Goal: Navigation & Orientation: Find specific page/section

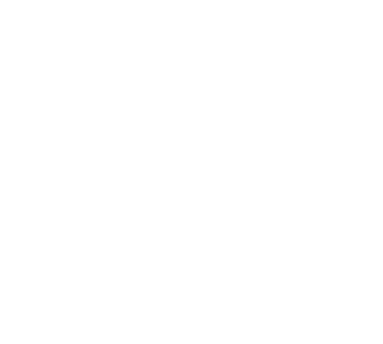
scroll to position [51, 0]
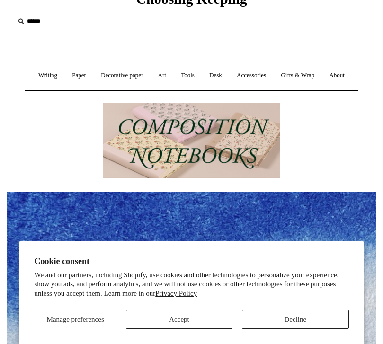
click at [302, 316] on button "Decline" at bounding box center [295, 319] width 107 height 19
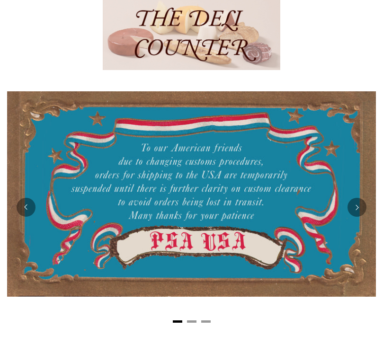
scroll to position [461, 0]
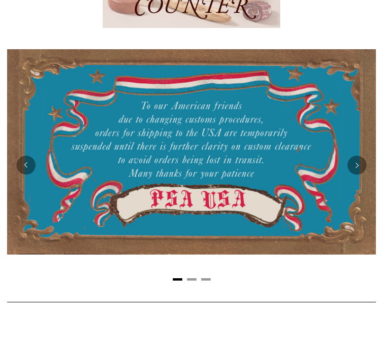
click at [362, 175] on button "Next" at bounding box center [357, 165] width 19 height 19
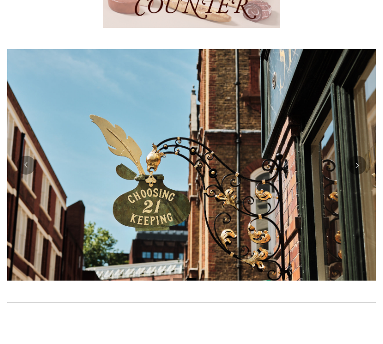
scroll to position [462, 0]
click at [361, 175] on button "Next" at bounding box center [357, 165] width 19 height 19
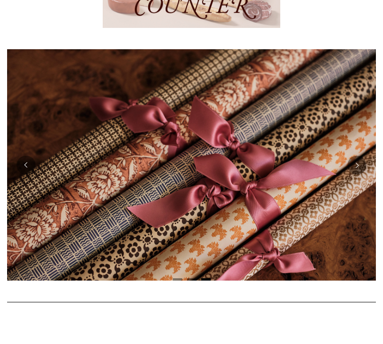
click at [362, 175] on button "Next" at bounding box center [357, 165] width 19 height 19
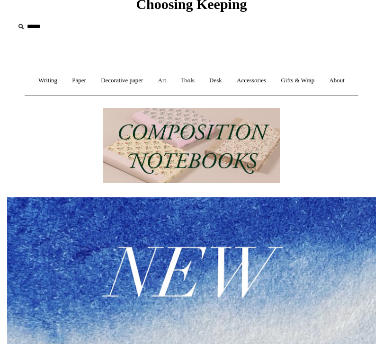
scroll to position [0, 0]
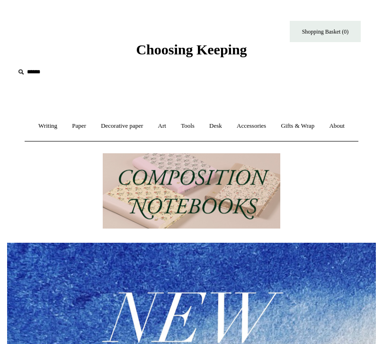
click at [59, 128] on link "Writing +" at bounding box center [48, 126] width 32 height 25
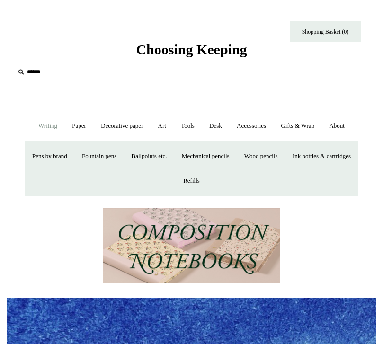
scroll to position [0, 369]
click at [136, 265] on img at bounding box center [192, 246] width 178 height 76
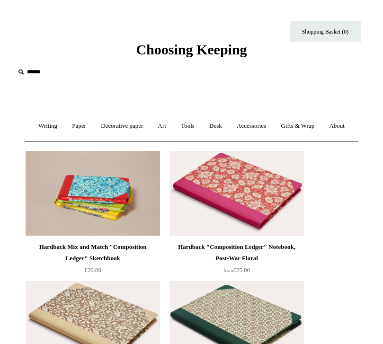
click at [88, 124] on link "Paper +" at bounding box center [78, 126] width 27 height 25
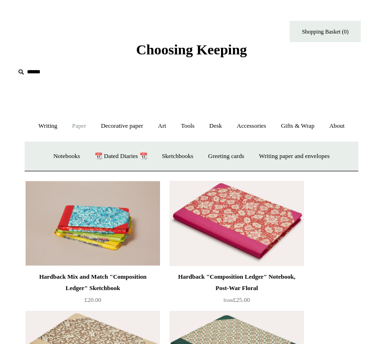
click at [55, 169] on link "Notebooks +" at bounding box center [67, 156] width 40 height 25
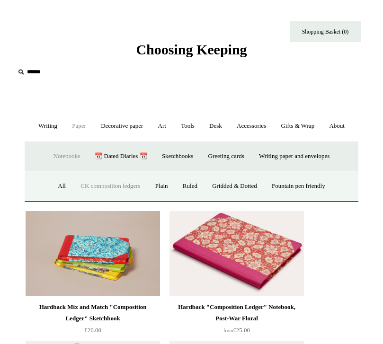
click at [52, 199] on link "All" at bounding box center [61, 186] width 21 height 25
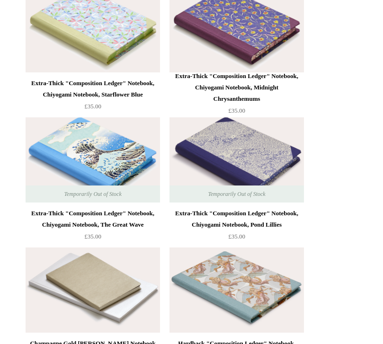
scroll to position [9542, 0]
